Goal: Book appointment/travel/reservation

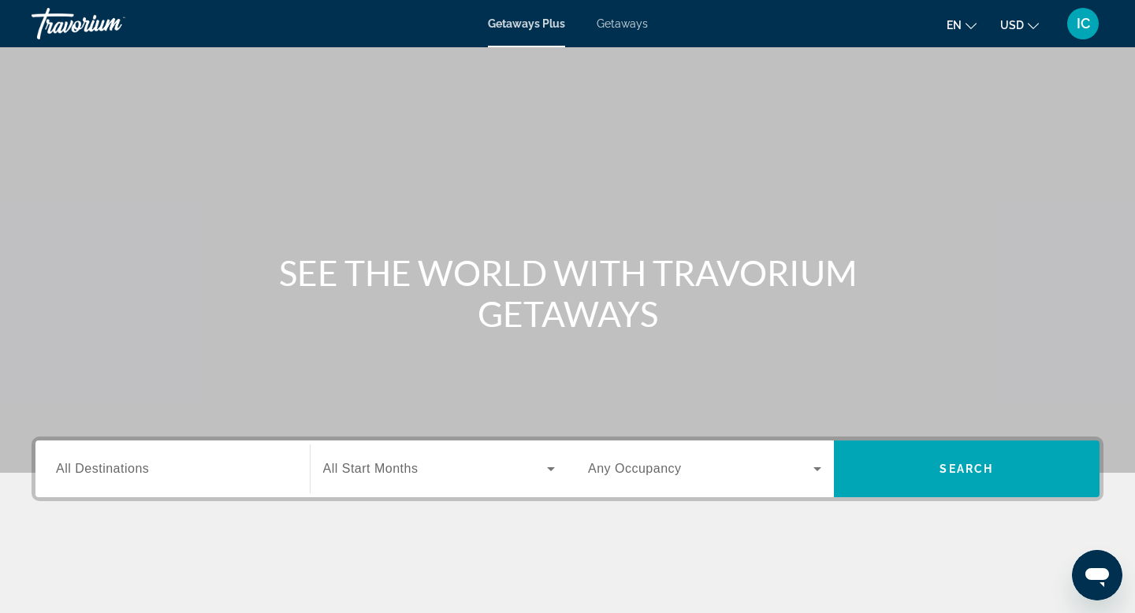
click at [636, 25] on span "Getaways" at bounding box center [621, 23] width 51 height 13
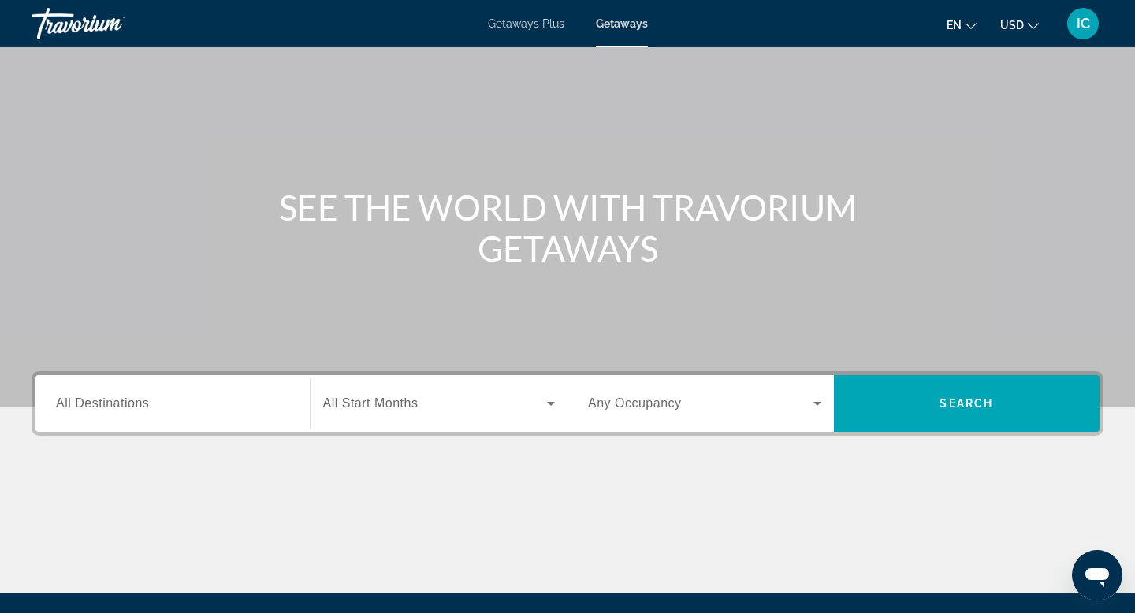
scroll to position [96, 0]
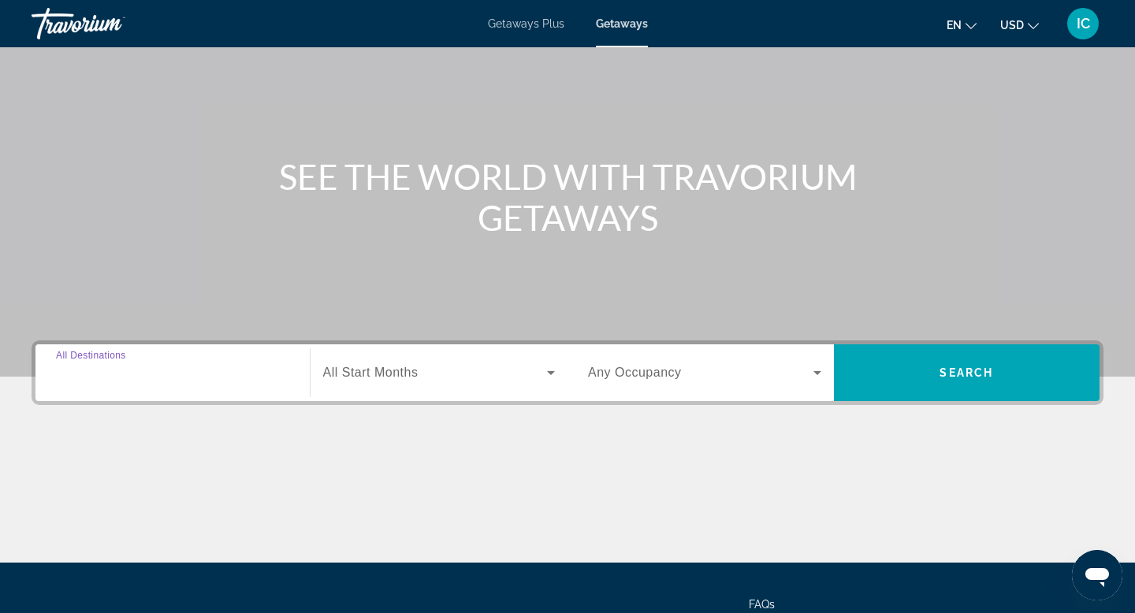
click at [184, 373] on input "Destination All Destinations" at bounding box center [172, 373] width 233 height 19
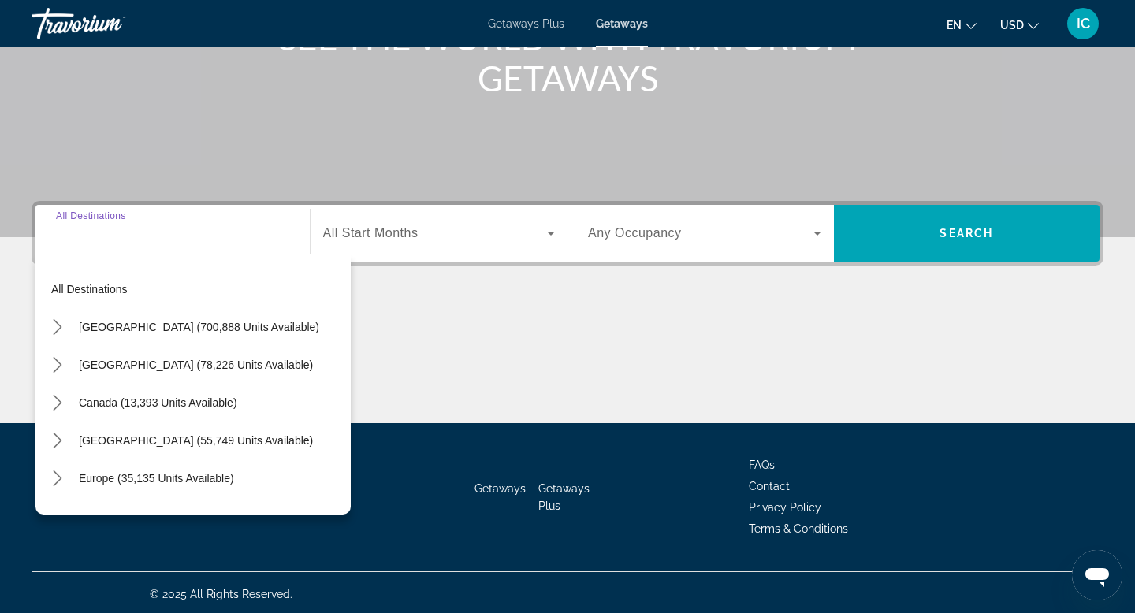
scroll to position [239, 0]
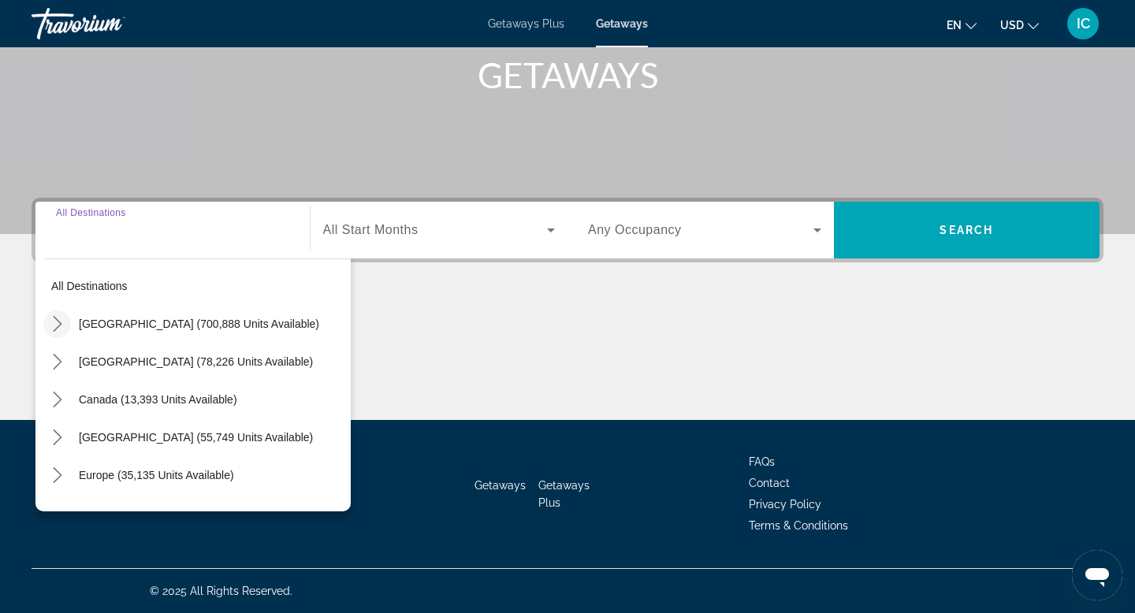
click at [64, 317] on icon "Toggle United States (700,888 units available) submenu" at bounding box center [58, 324] width 16 height 16
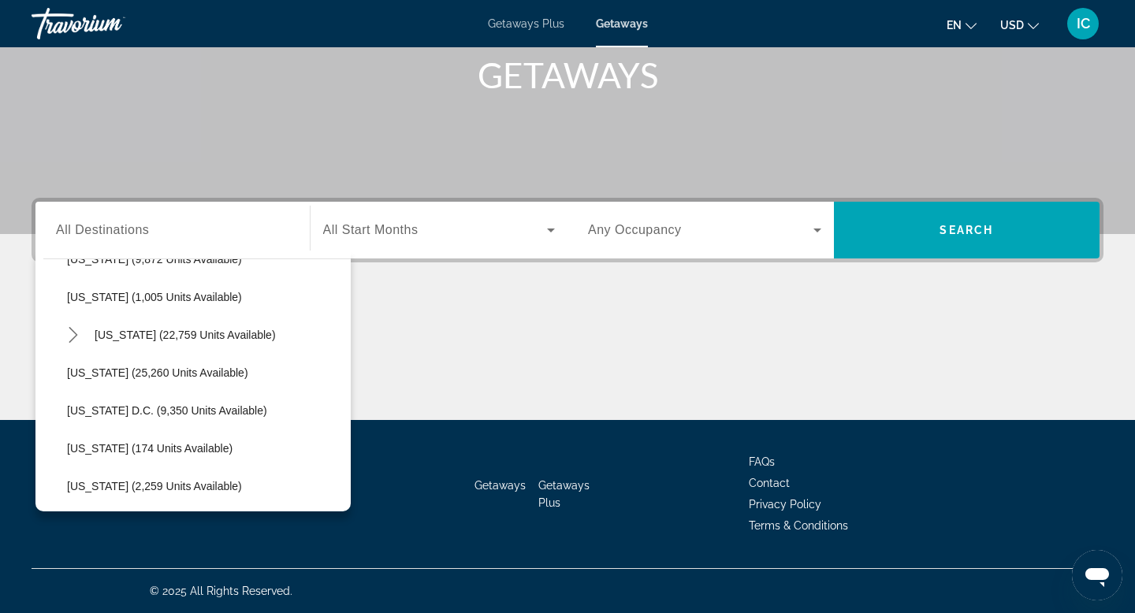
scroll to position [1510, 0]
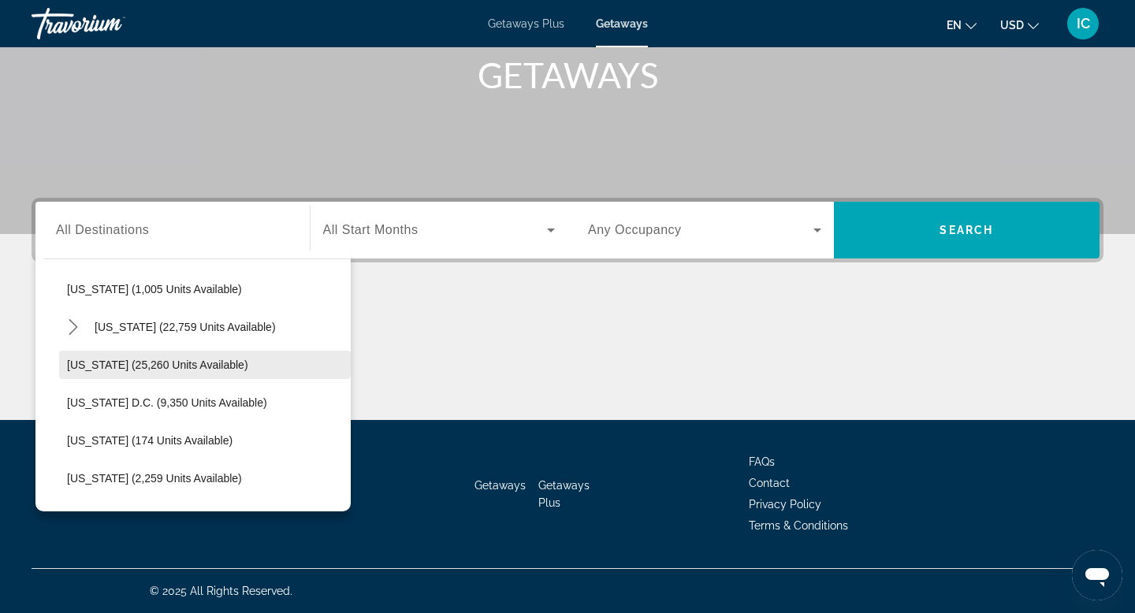
click at [128, 369] on span "[US_STATE] (25,260 units available)" at bounding box center [157, 365] width 181 height 13
type input "**********"
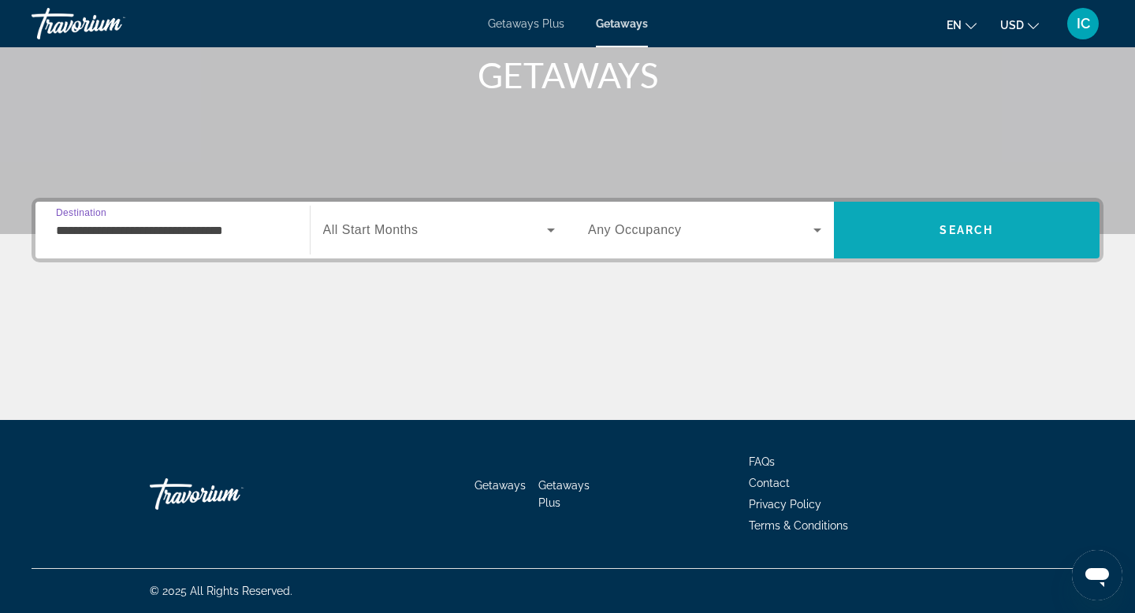
click at [983, 220] on span "Search" at bounding box center [967, 230] width 266 height 38
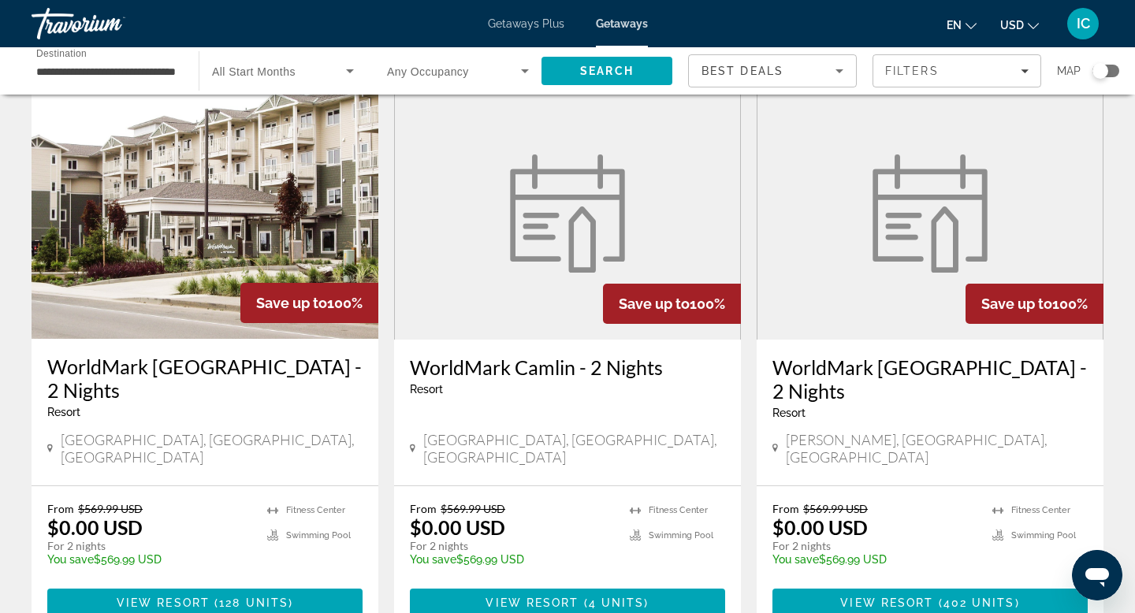
scroll to position [69, 0]
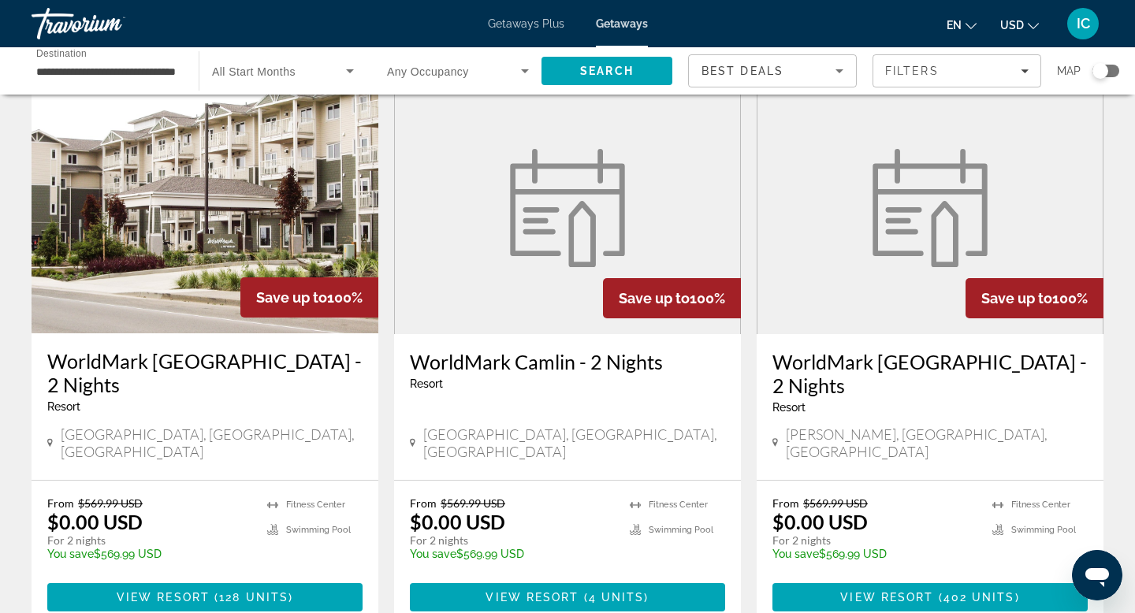
click at [173, 268] on img "Main content" at bounding box center [205, 207] width 347 height 252
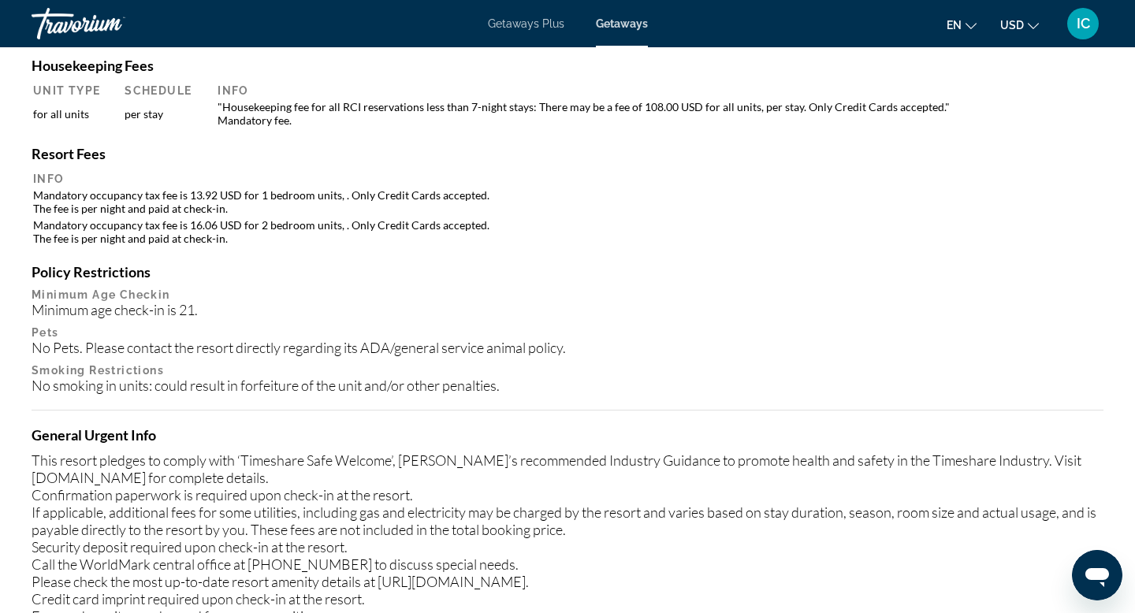
scroll to position [1366, 0]
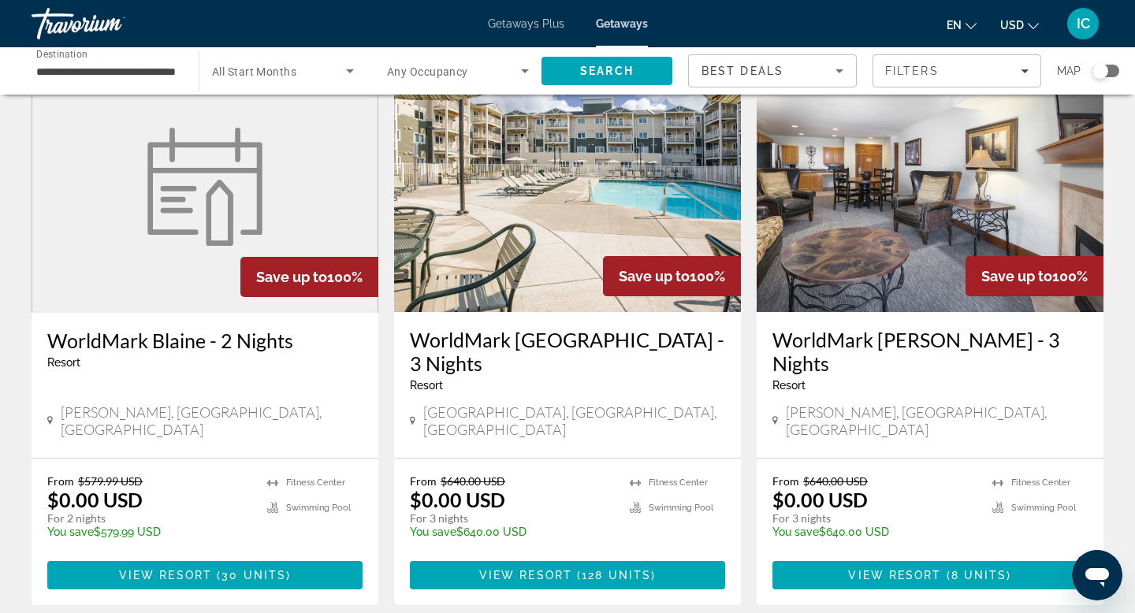
scroll to position [666, 0]
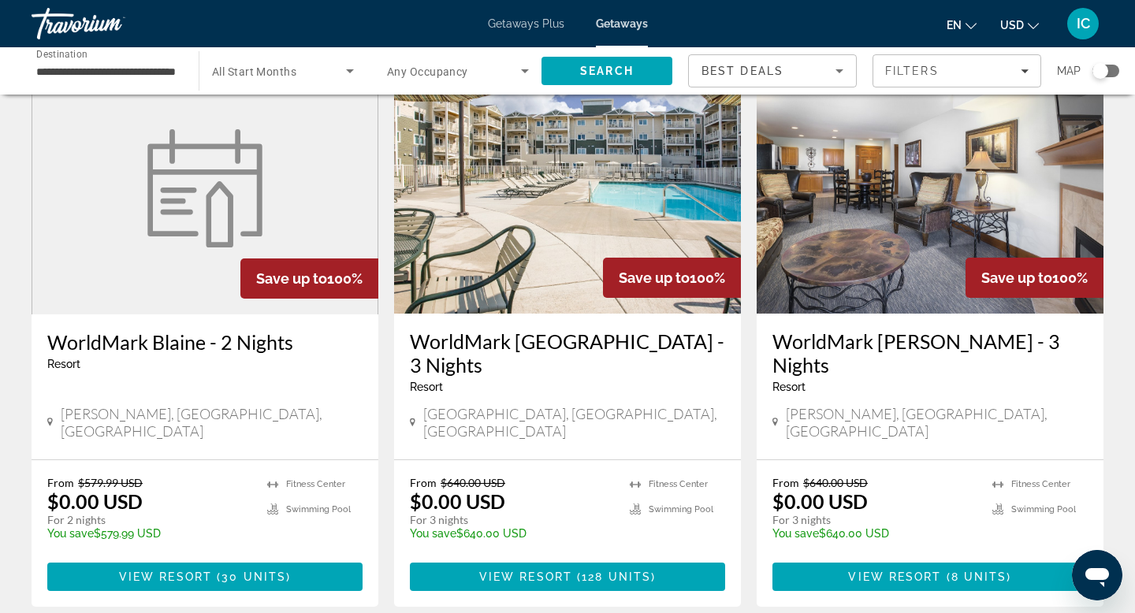
click at [539, 216] on img "Main content" at bounding box center [567, 187] width 347 height 252
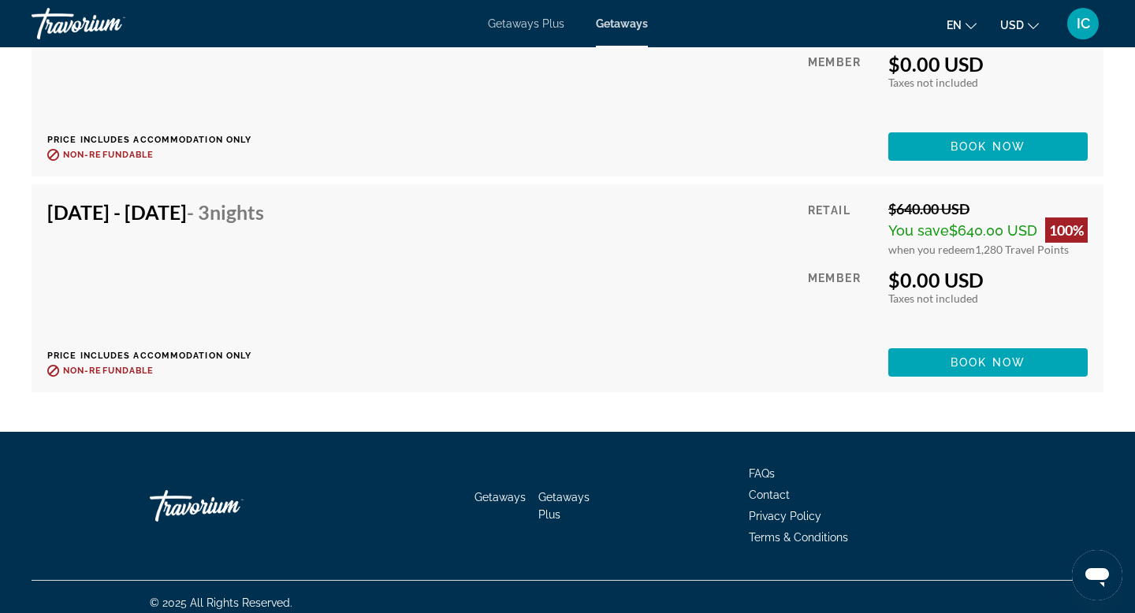
scroll to position [10271, 0]
